Goal: Task Accomplishment & Management: Use online tool/utility

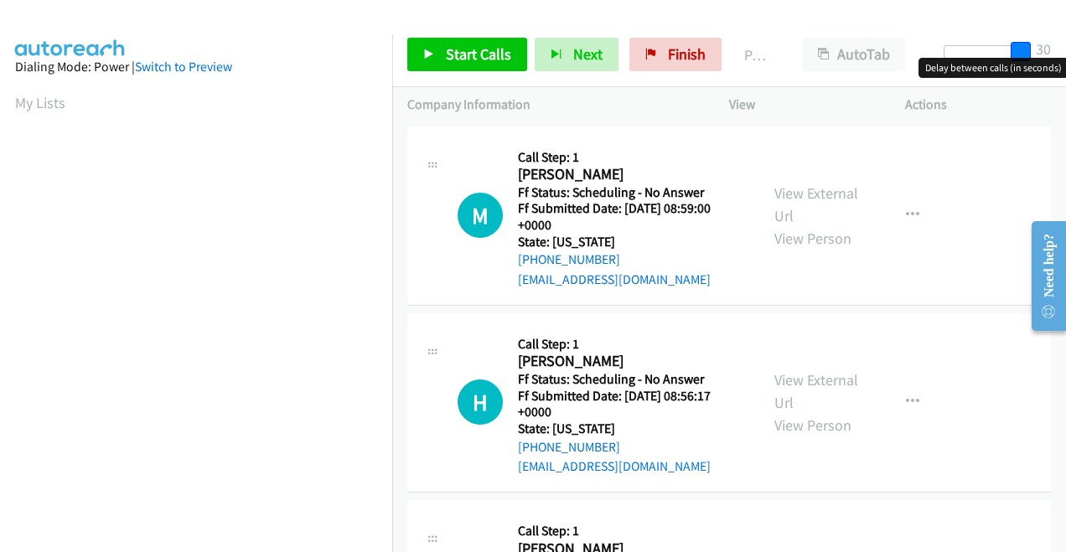
drag, startPoint x: 956, startPoint y: 50, endPoint x: 1065, endPoint y: 51, distance: 108.9
click at [1065, 51] on html "Start Calls Pause Next Finish Paused AutoTab AutoTab 30 Company Information Inf…" at bounding box center [533, 40] width 1066 height 80
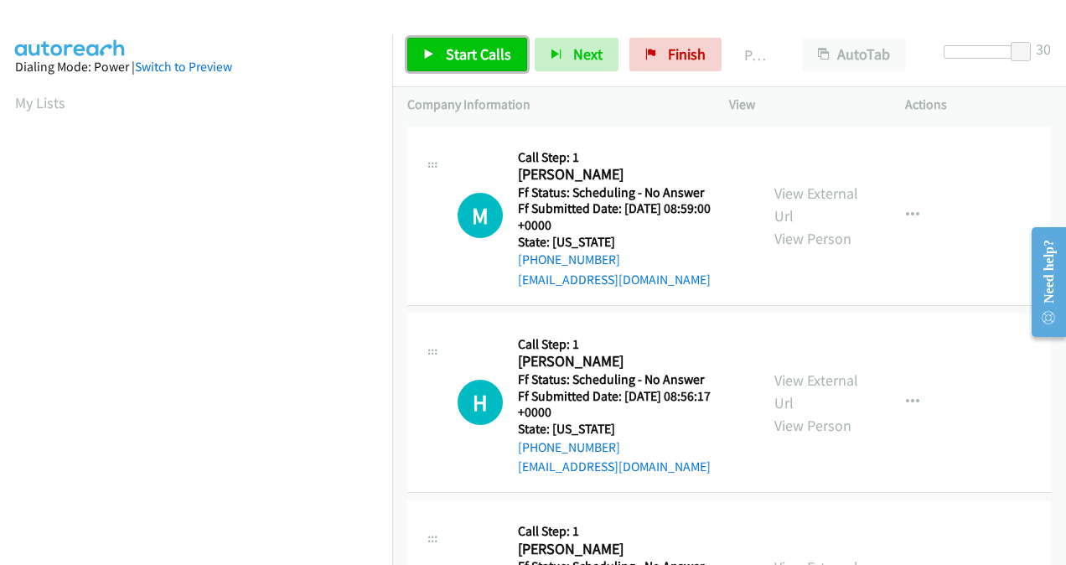
click at [437, 60] on link "Start Calls" at bounding box center [467, 55] width 120 height 34
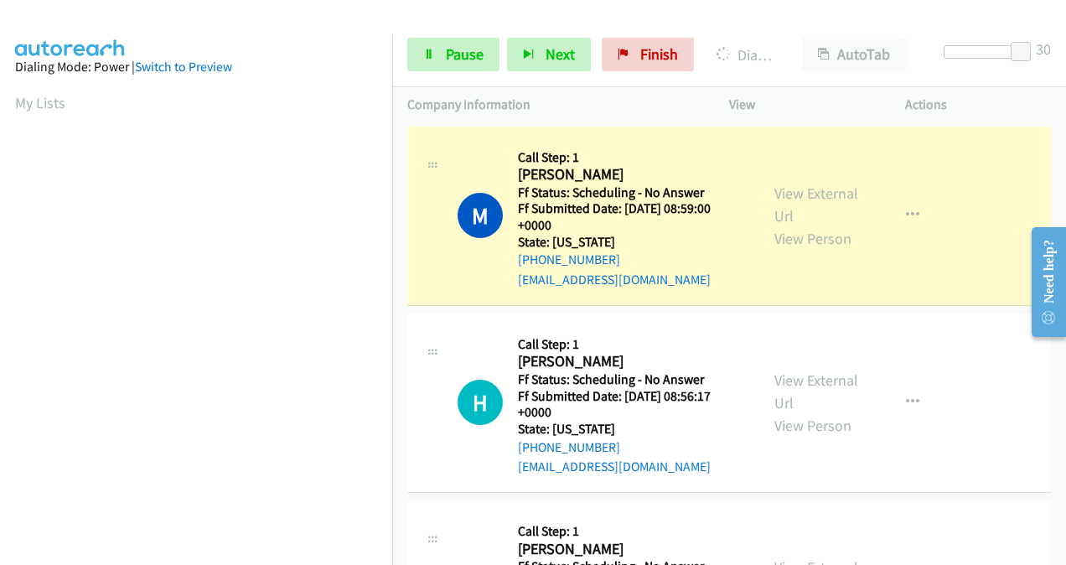
scroll to position [375, 0]
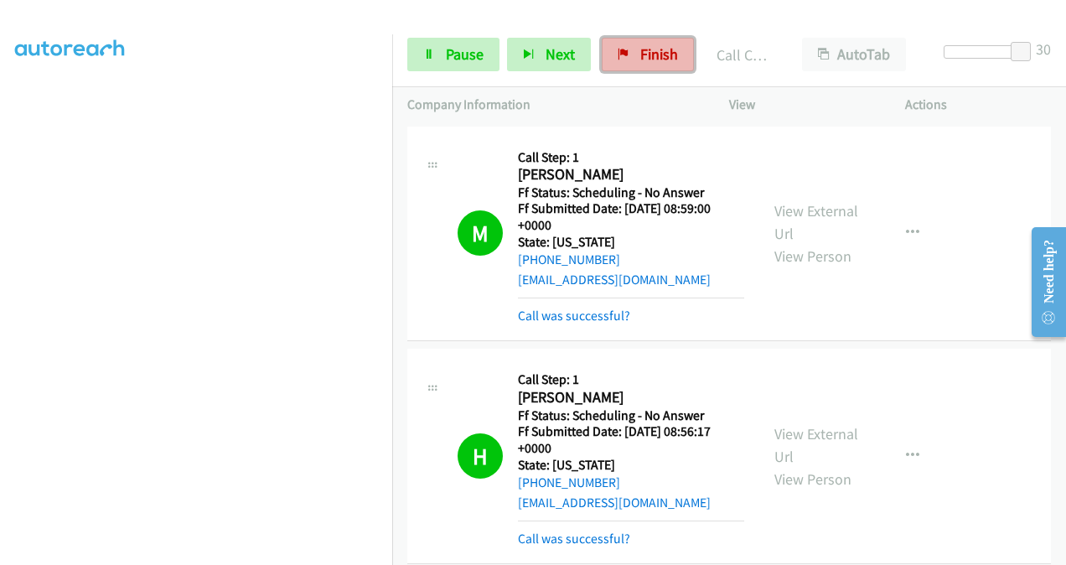
click at [655, 44] on span "Finish" at bounding box center [659, 53] width 38 height 19
